Goal: Obtain resource: Download file/media

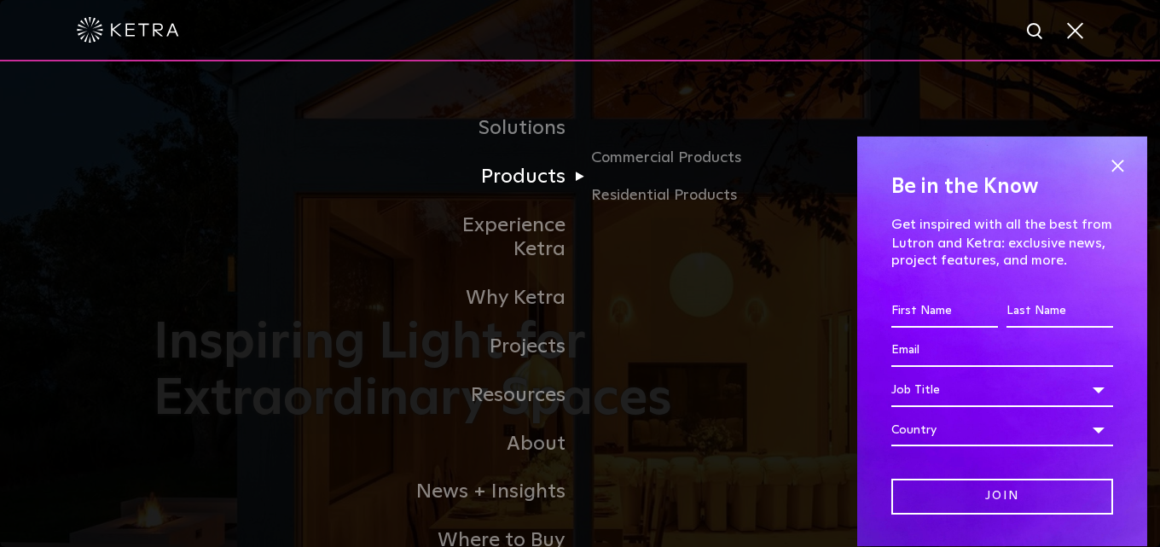
click at [533, 175] on link "Products" at bounding box center [492, 177] width 175 height 49
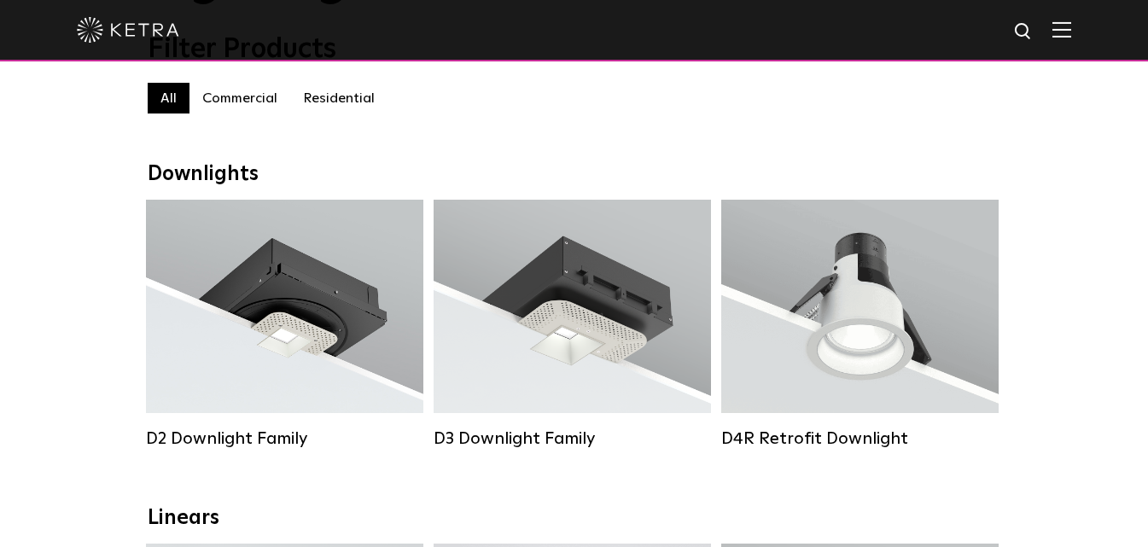
scroll to position [171, 0]
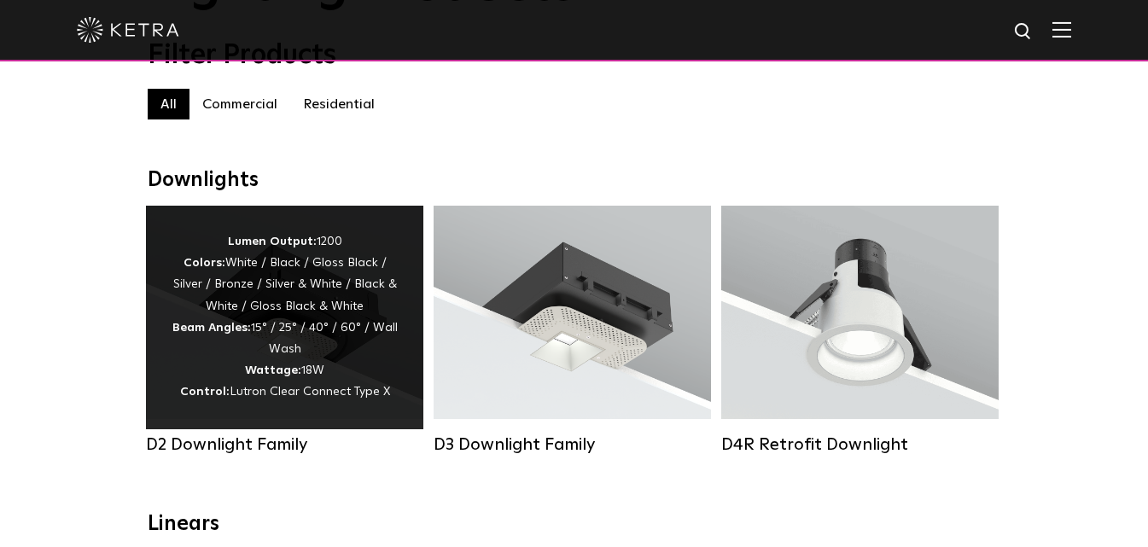
click at [281, 230] on div "Lumen Output: 1200 Colors: White / Black / Gloss Black / Silver / Bronze / Silv…" at bounding box center [284, 318] width 277 height 224
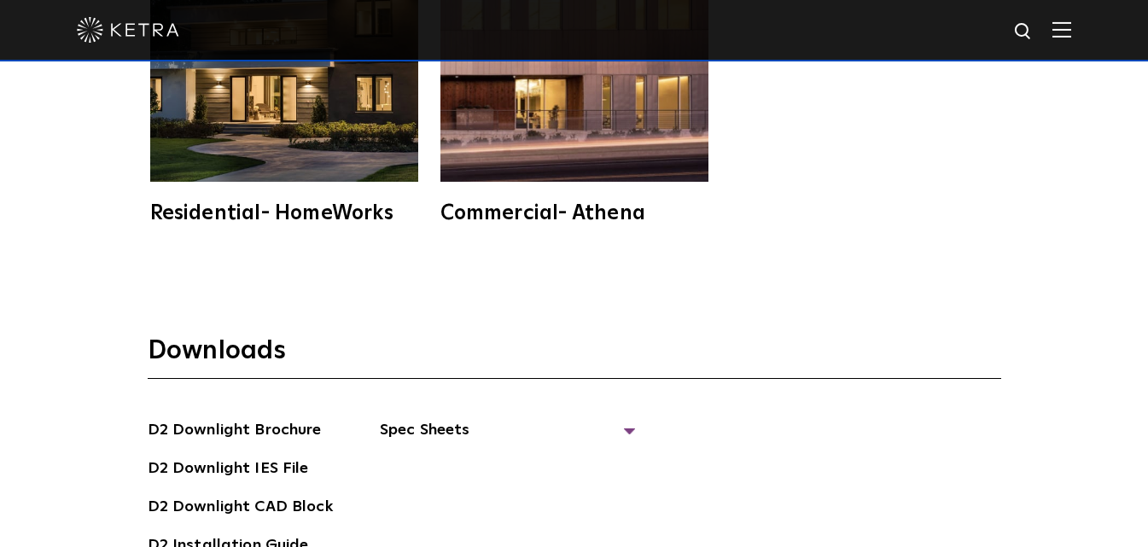
scroll to position [4266, 0]
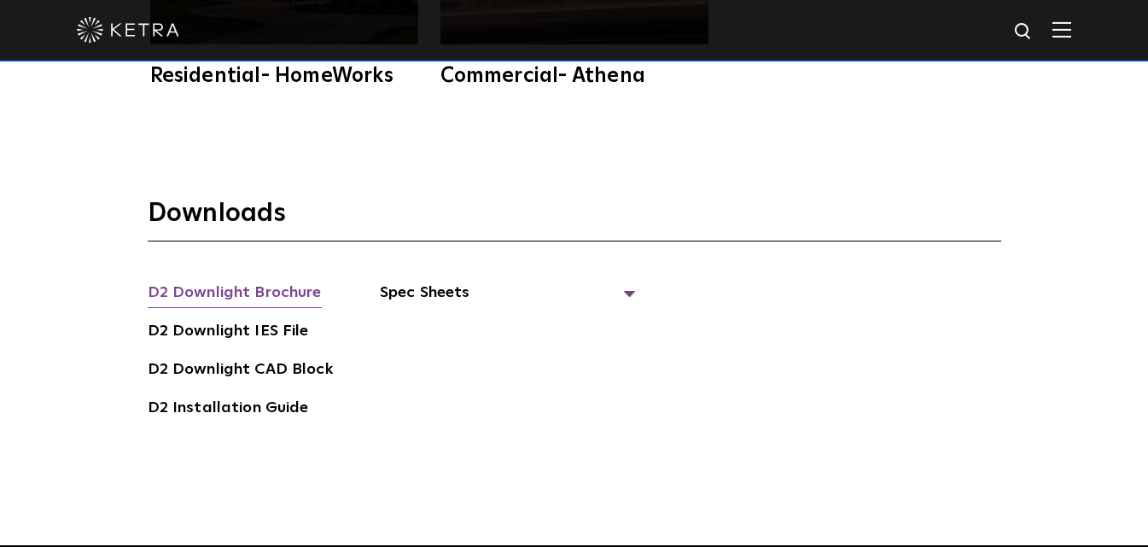
click at [234, 281] on link "D2 Downlight Brochure" at bounding box center [235, 294] width 174 height 27
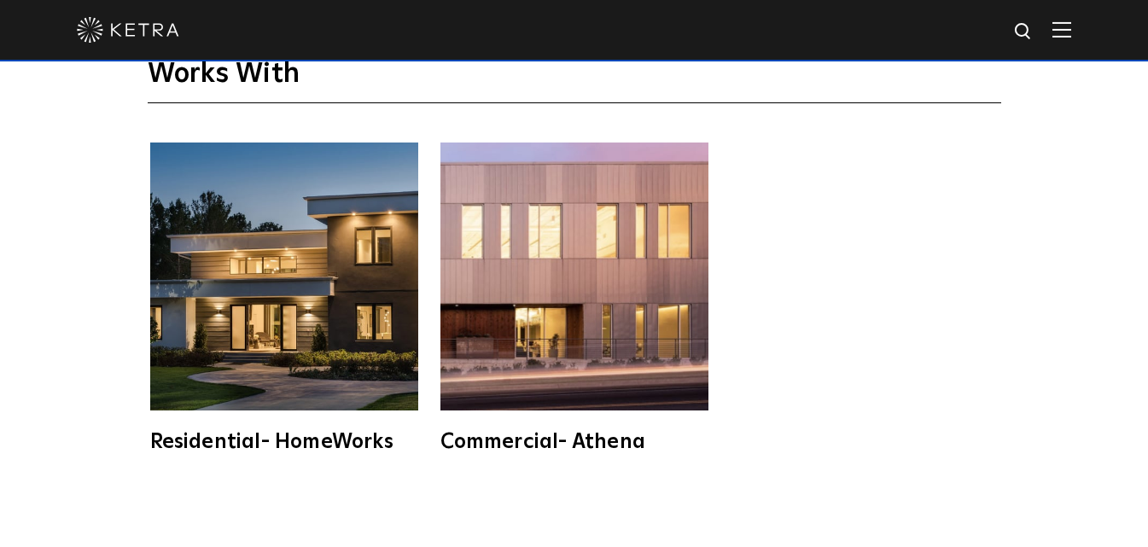
scroll to position [3754, 0]
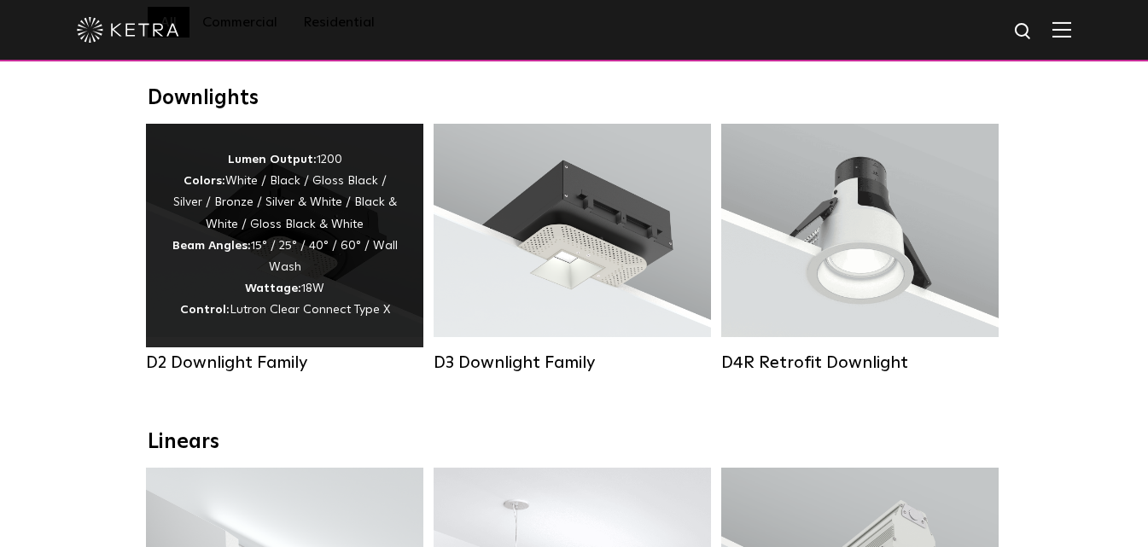
scroll to position [256, 0]
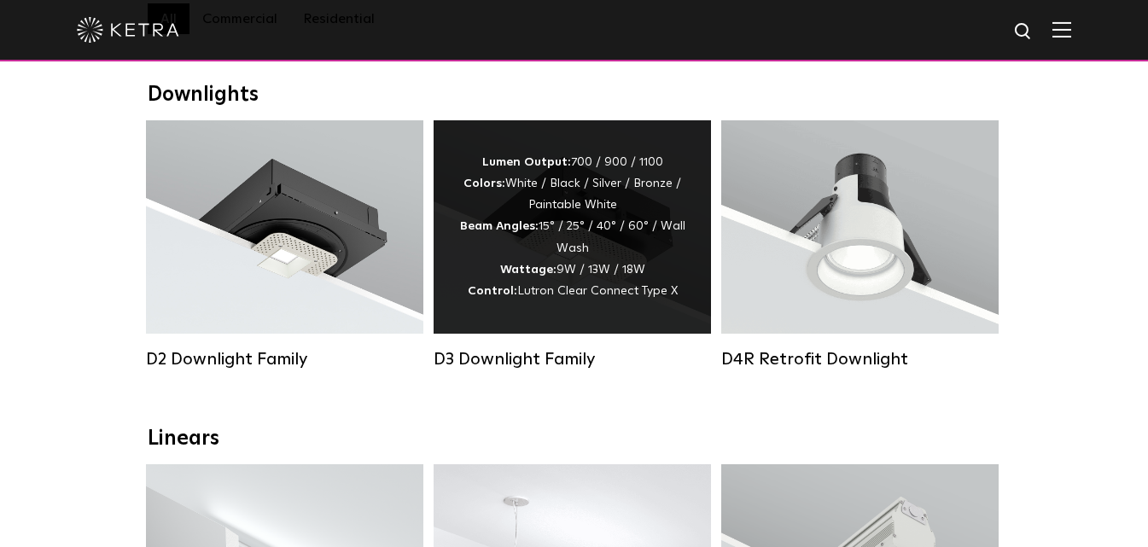
click at [561, 235] on div "Lumen Output: 700 / 900 / 1100 Colors: White / Black / Silver / Bronze / Painta…" at bounding box center [572, 227] width 226 height 150
